Goal: Find specific page/section: Find specific page/section

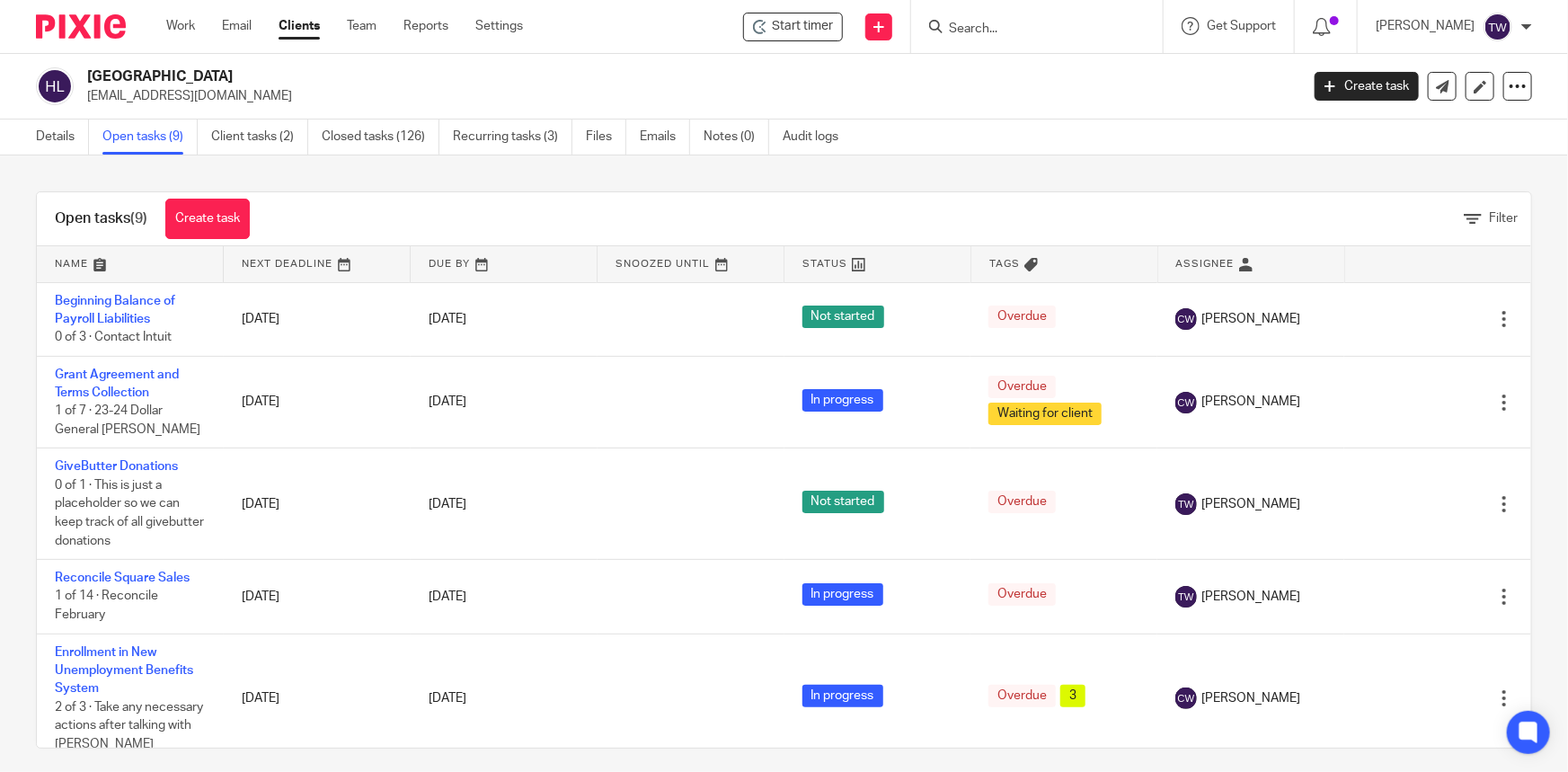
click at [299, 29] on link "Clients" at bounding box center [300, 26] width 42 height 18
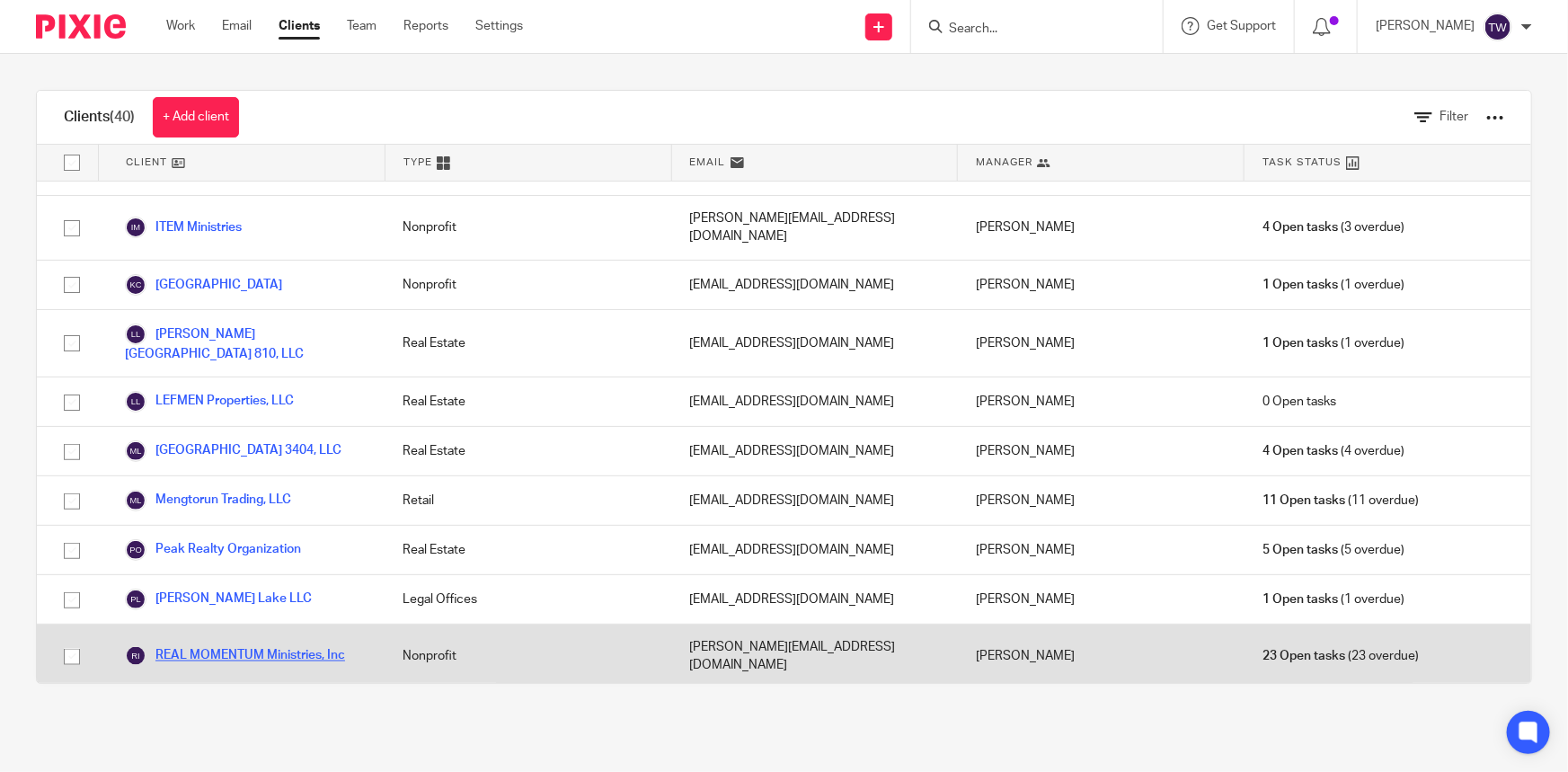
scroll to position [1306, 0]
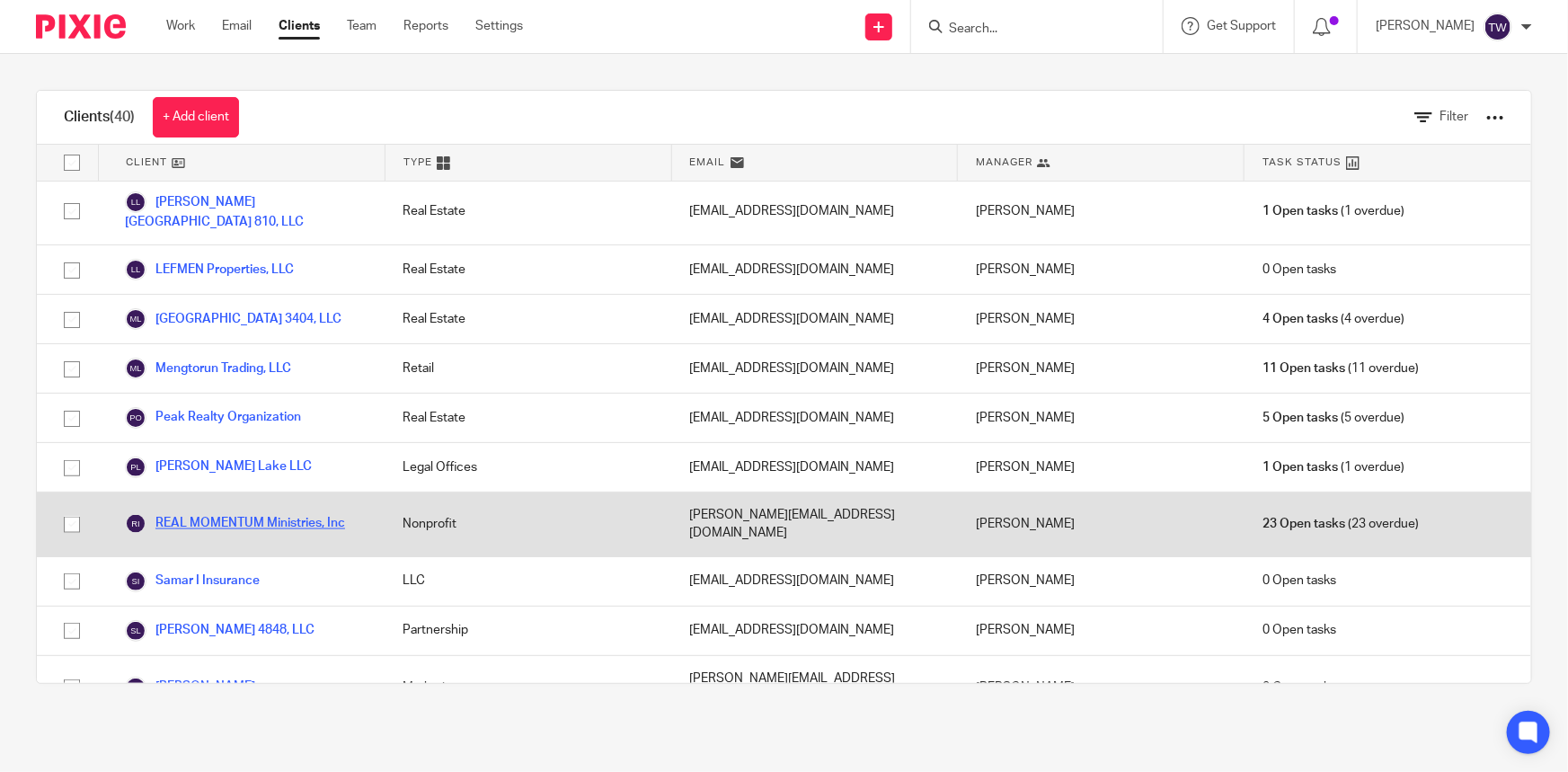
click at [227, 513] on link "REAL MOMENTUM Ministries, Inc" at bounding box center [235, 524] width 220 height 22
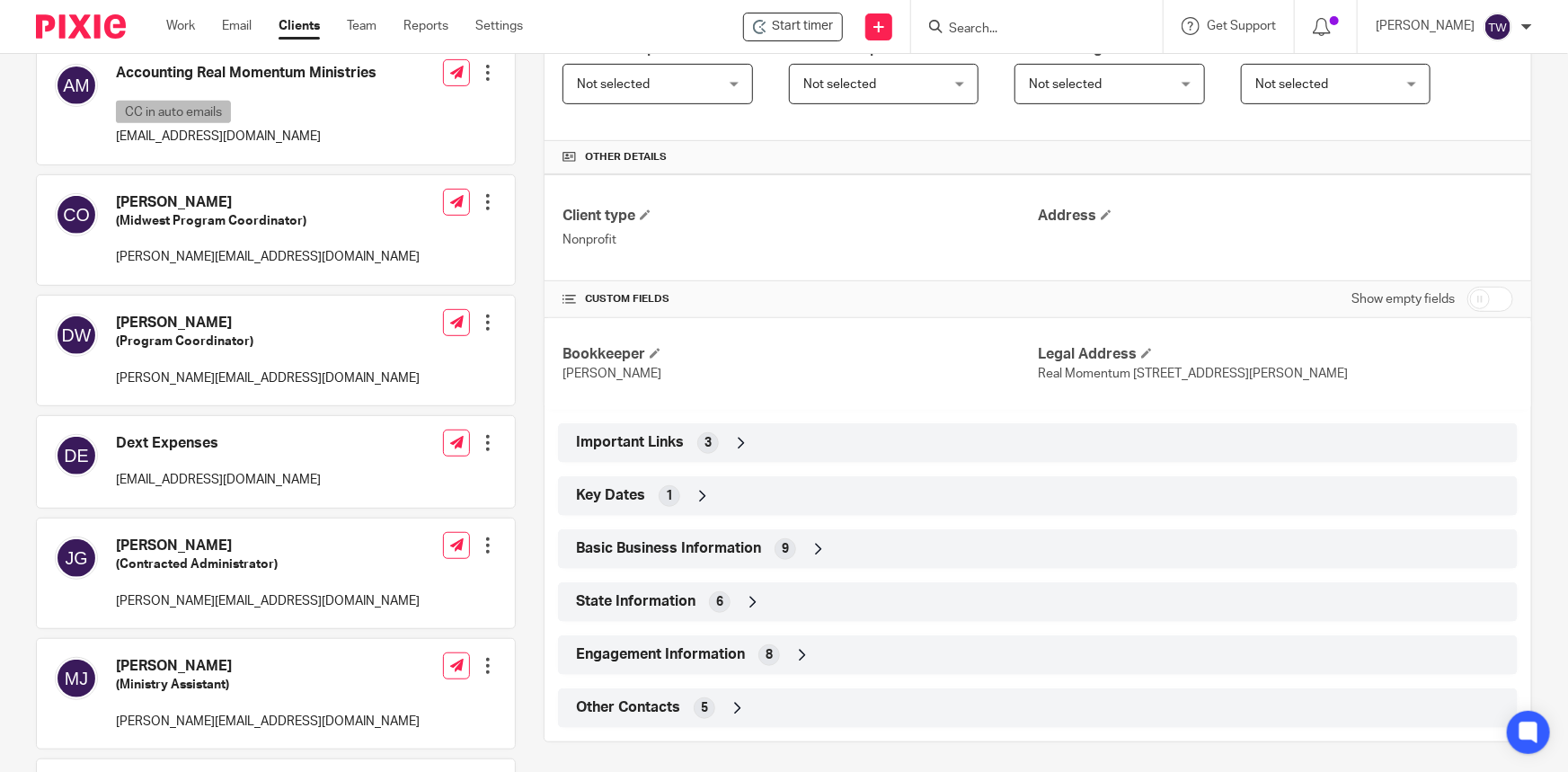
scroll to position [408, 0]
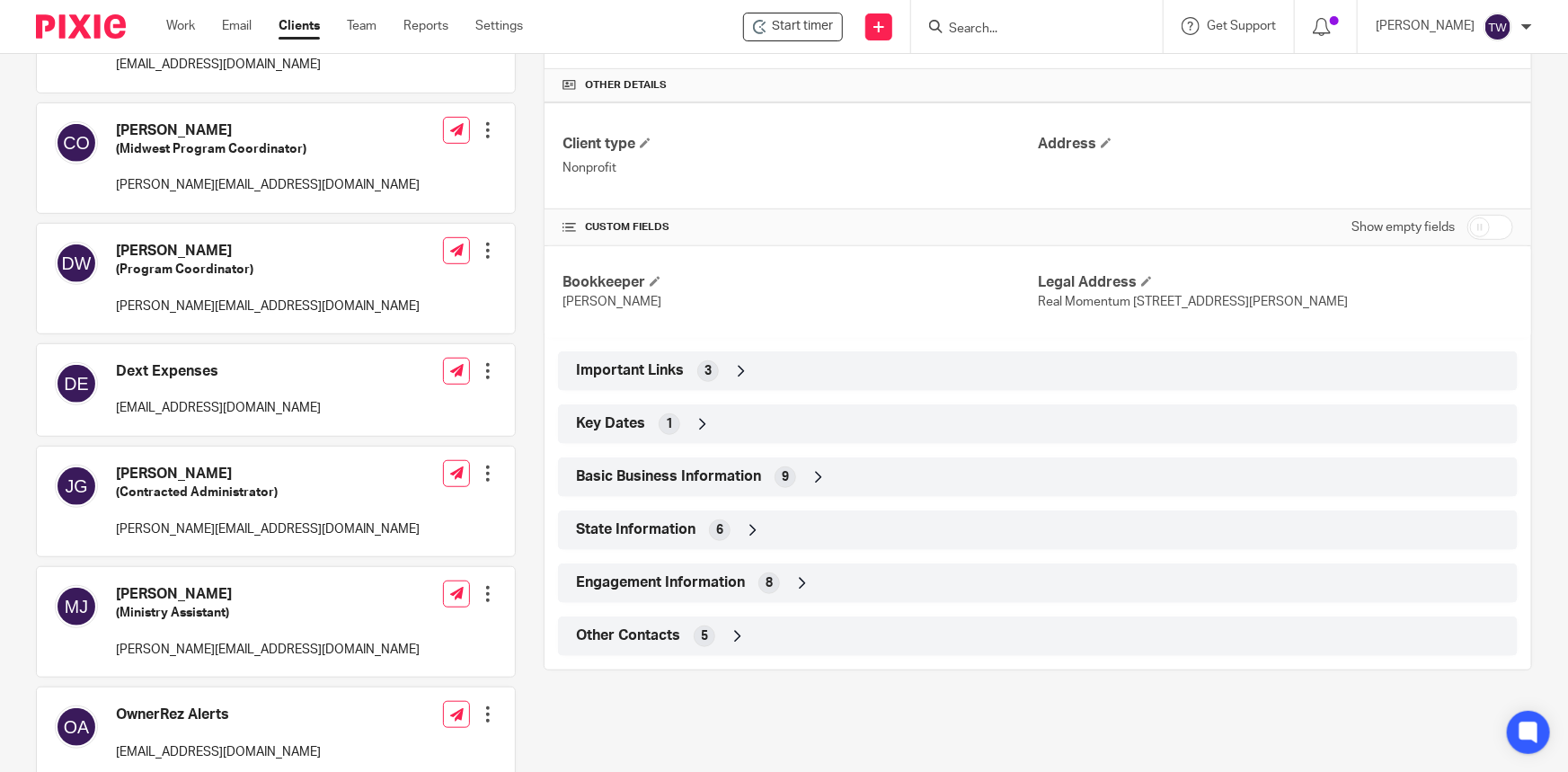
click at [736, 368] on icon at bounding box center [741, 371] width 18 height 18
